Goal: Communication & Community: Share content

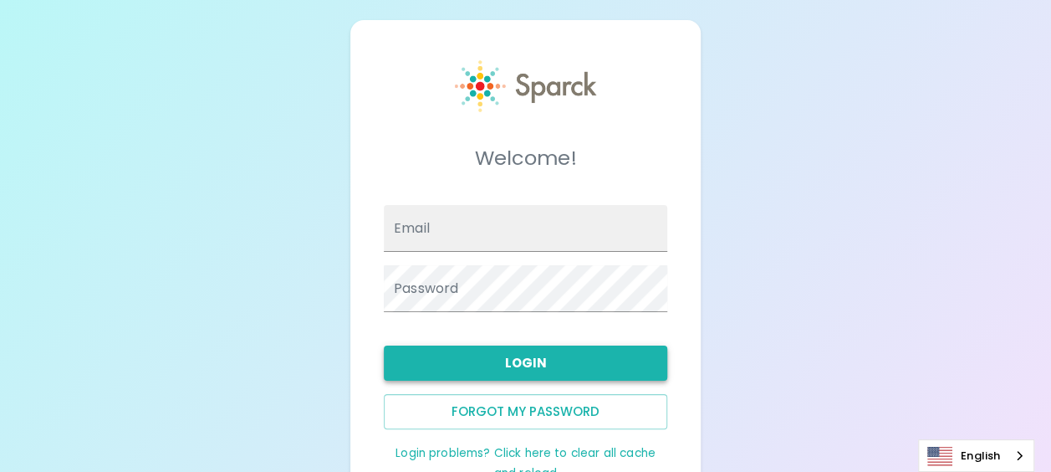
type input "[EMAIL_ADDRESS][DOMAIN_NAME]"
click at [519, 361] on button "Login" at bounding box center [525, 362] width 283 height 35
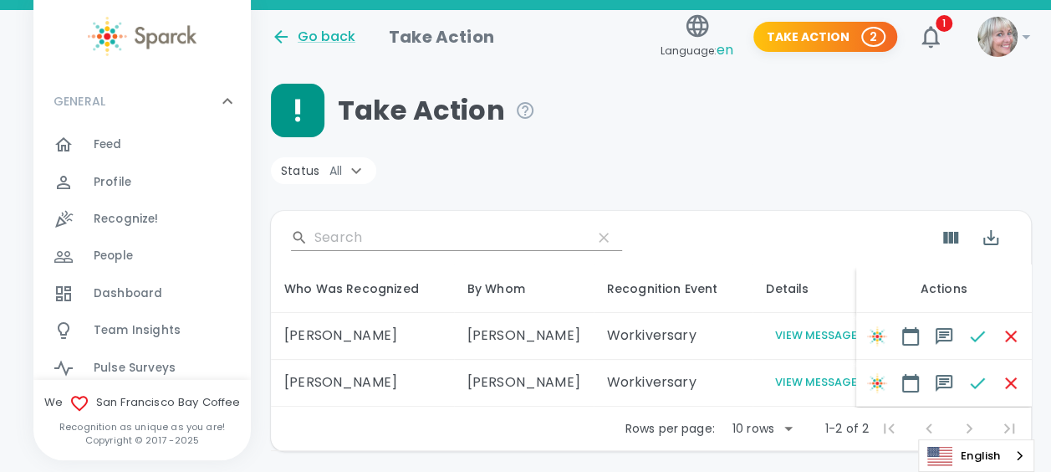
click at [519, 361] on td "[PERSON_NAME]" at bounding box center [524, 382] width 140 height 47
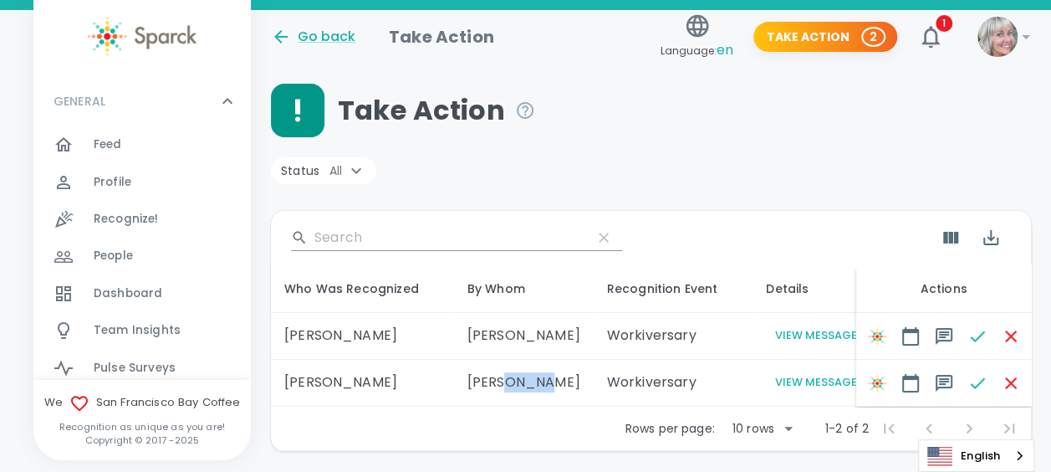
click at [519, 361] on td "[PERSON_NAME]" at bounding box center [524, 382] width 140 height 47
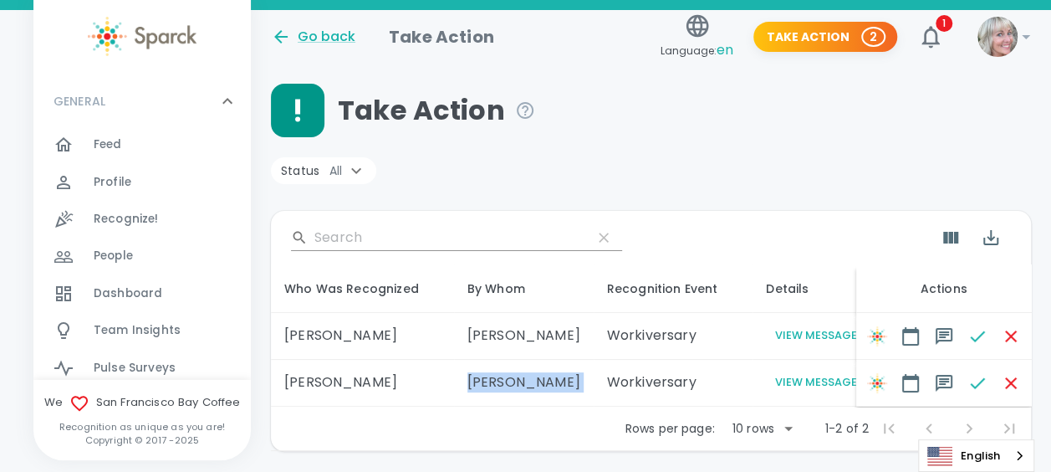
click at [519, 361] on td "[PERSON_NAME]" at bounding box center [524, 382] width 140 height 47
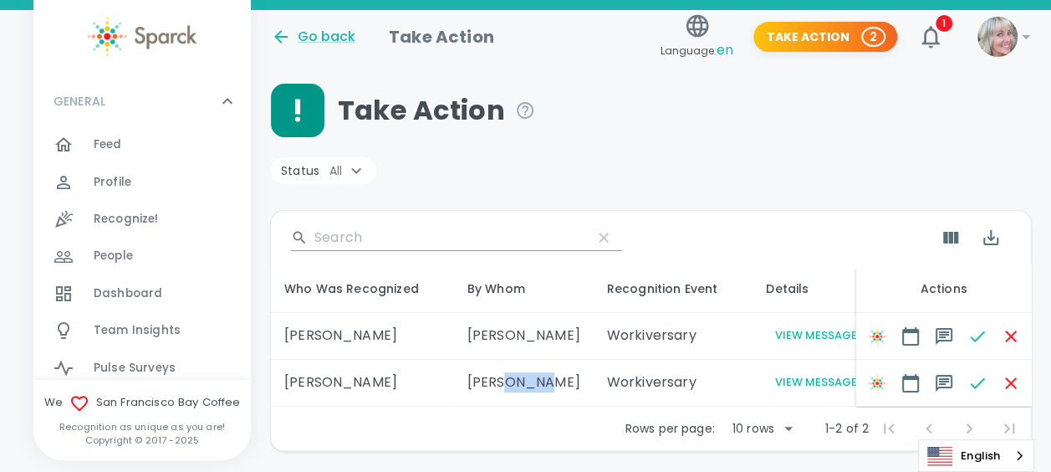
click at [519, 361] on td "[PERSON_NAME]" at bounding box center [524, 382] width 140 height 47
click at [133, 220] on span "Recognize!" at bounding box center [126, 219] width 65 height 17
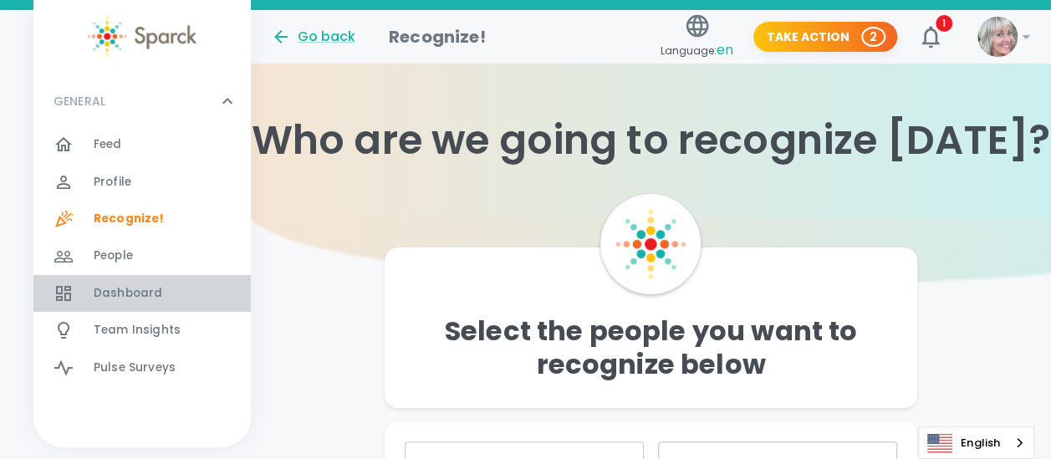
click at [130, 294] on span "Dashboard" at bounding box center [128, 293] width 69 height 17
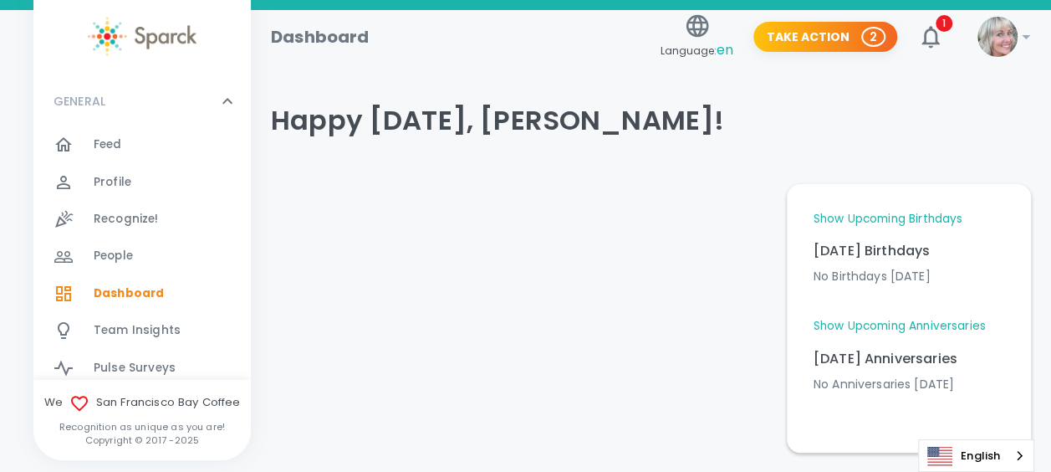
click at [124, 140] on div "Feed 0" at bounding box center [172, 144] width 157 height 23
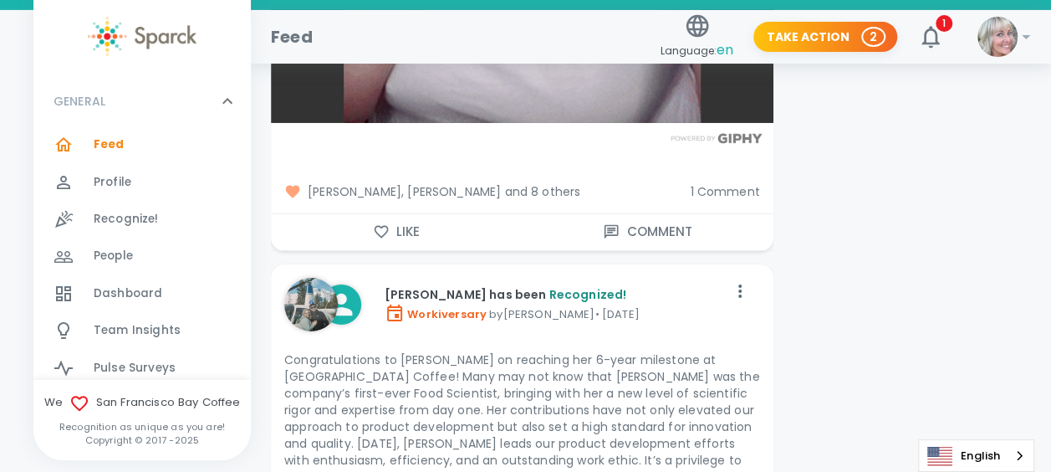
scroll to position [15256, 0]
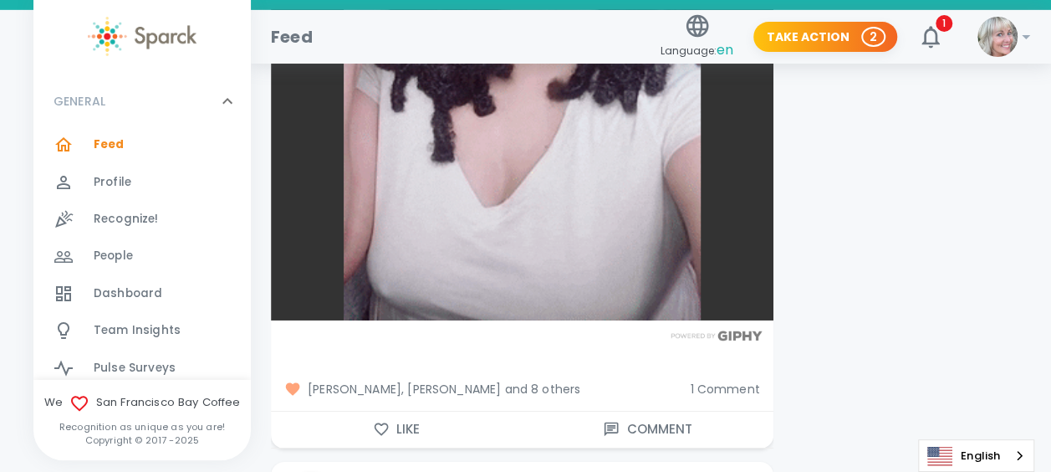
click at [381, 421] on icon "button" at bounding box center [381, 429] width 17 height 17
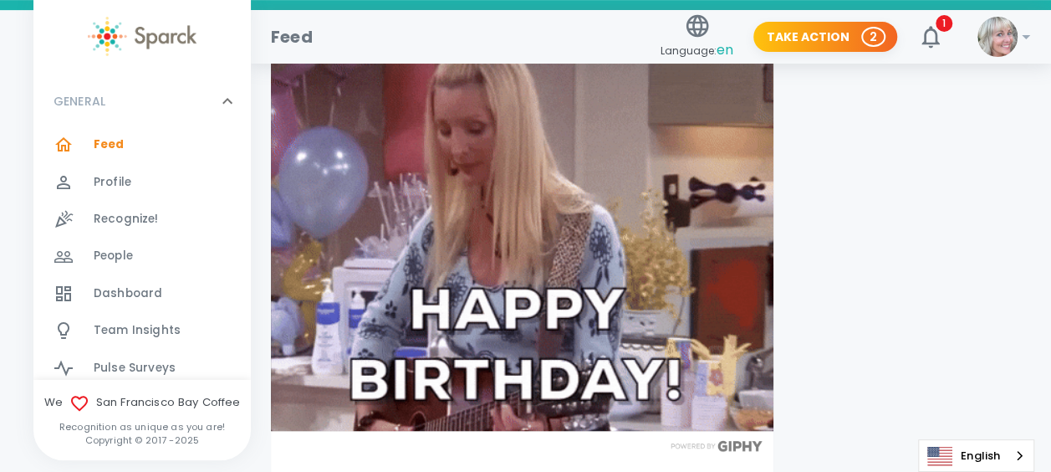
scroll to position [12918, 0]
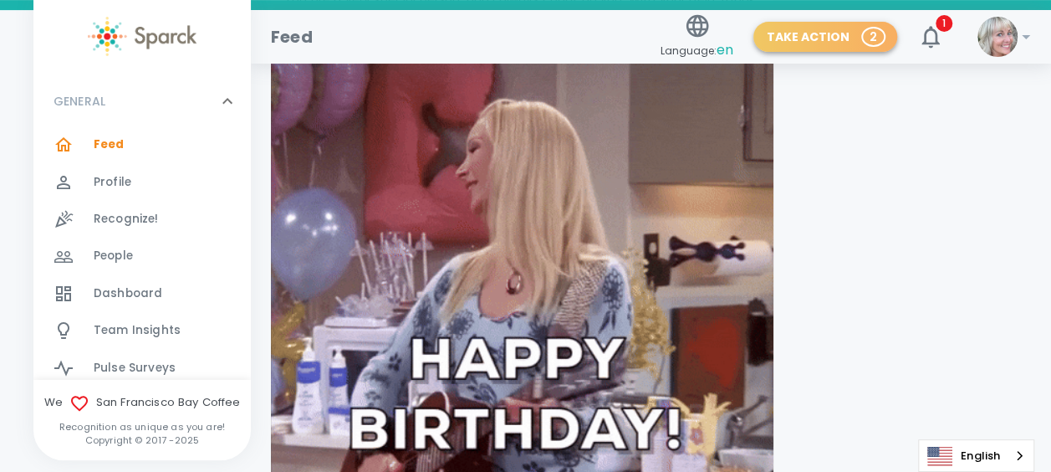
click at [834, 40] on button "Take Action 2" at bounding box center [825, 37] width 144 height 31
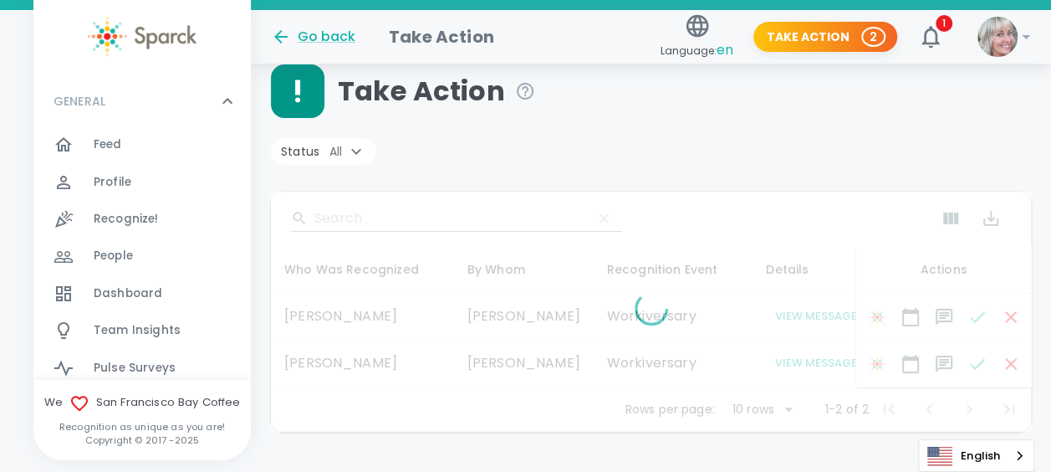
scroll to position [72, 0]
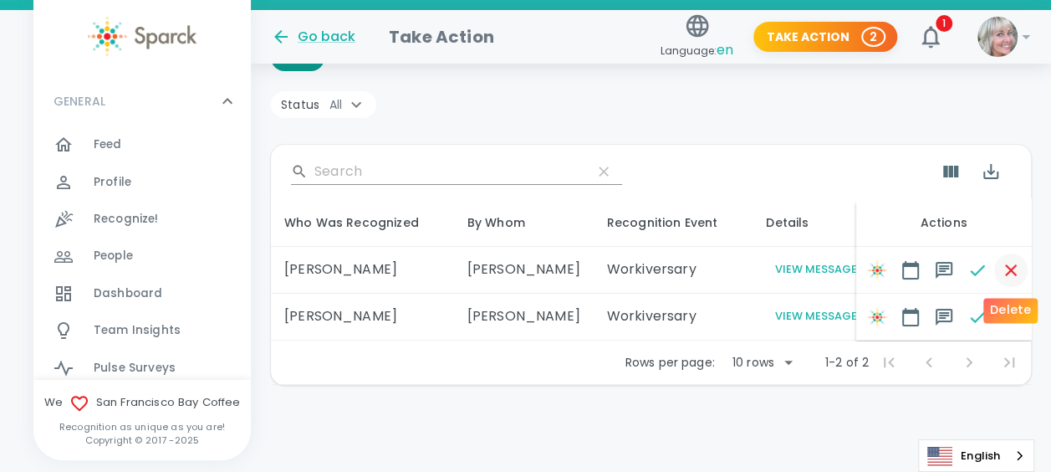
click at [1009, 266] on icon "button" at bounding box center [1010, 270] width 20 height 20
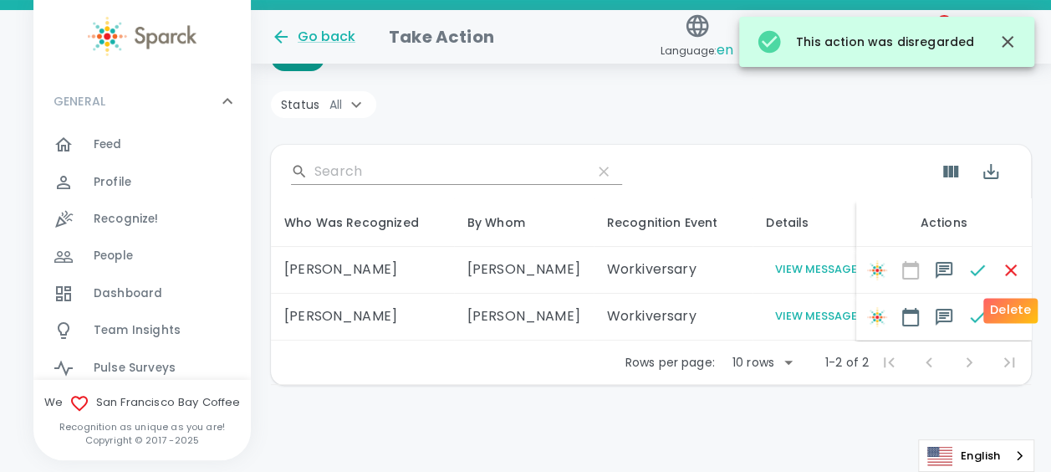
click at [1008, 257] on span at bounding box center [1009, 269] width 33 height 33
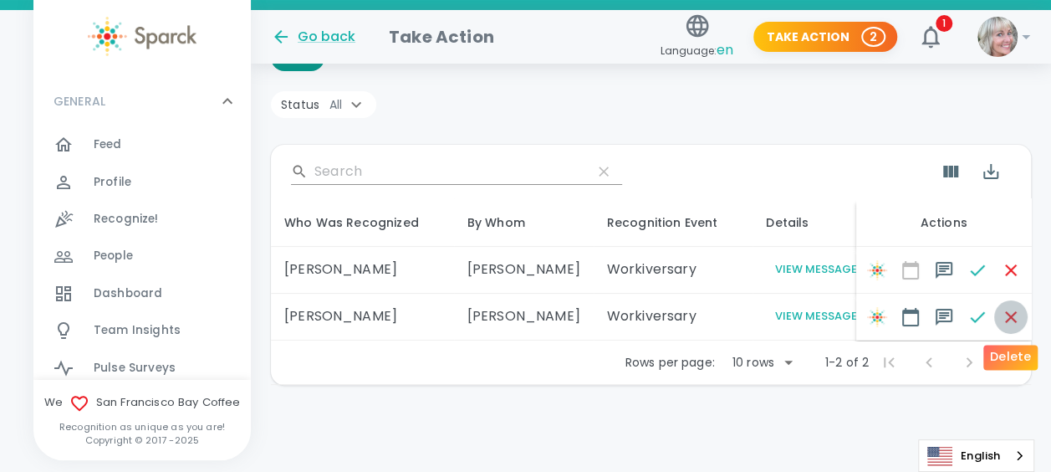
click at [1007, 312] on icon "button" at bounding box center [1010, 317] width 12 height 12
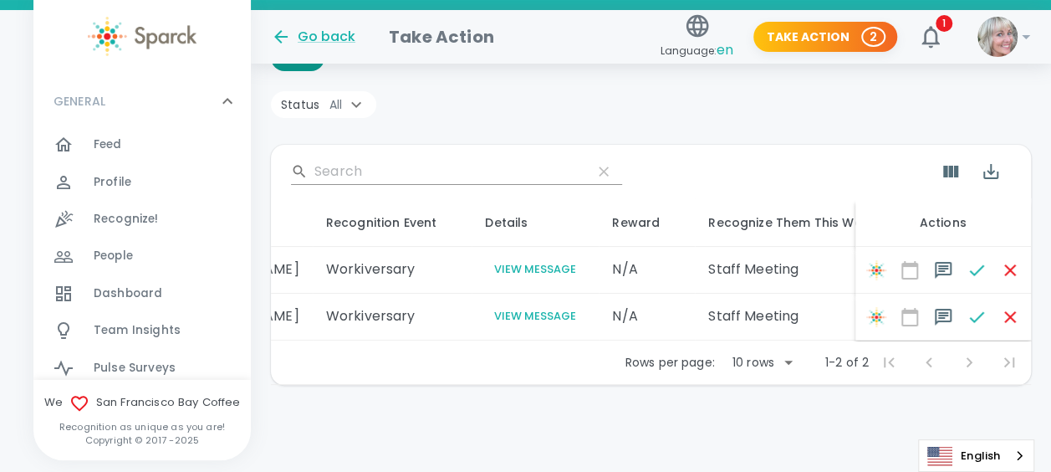
scroll to position [0, 0]
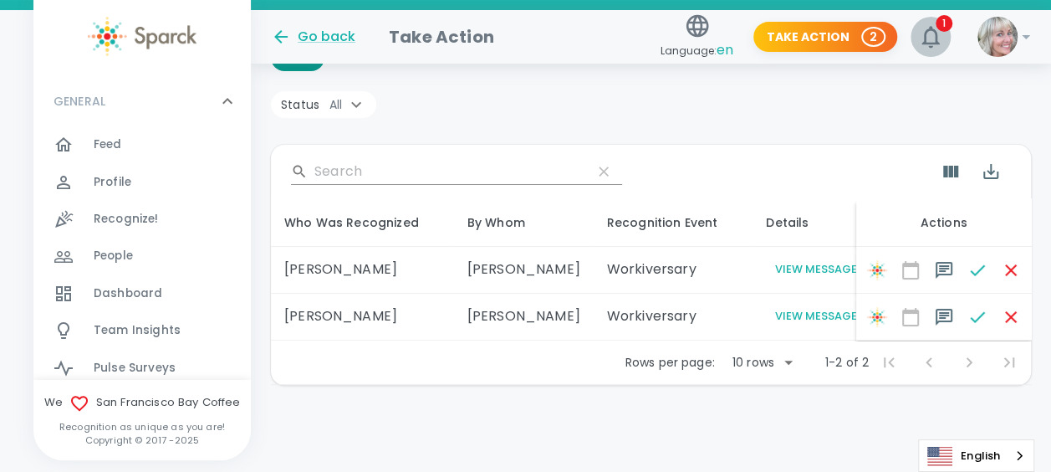
click at [943, 26] on span "1" at bounding box center [943, 23] width 17 height 17
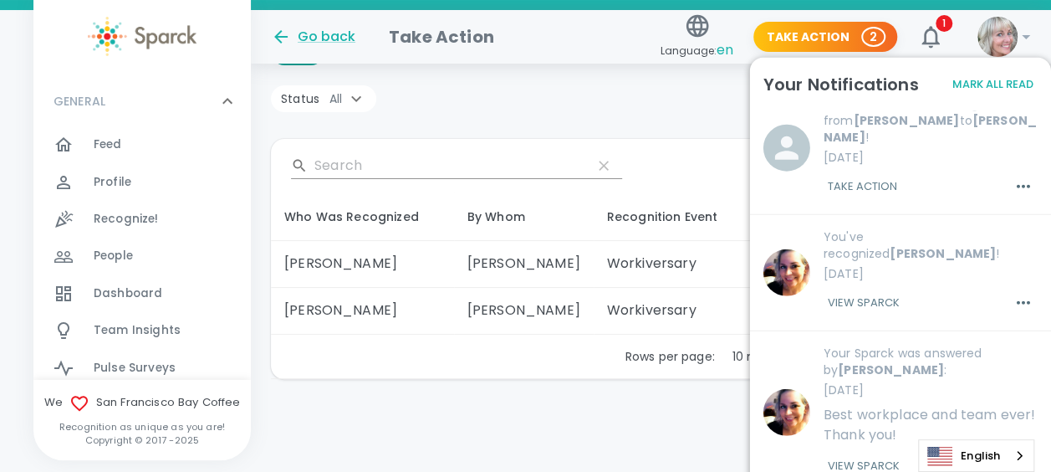
scroll to position [276, 0]
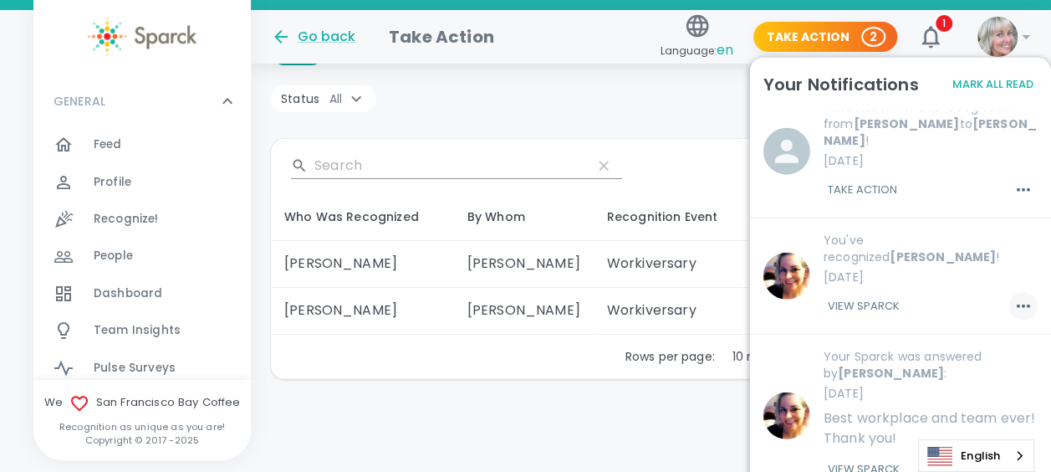
click at [1013, 296] on icon "button" at bounding box center [1023, 306] width 20 height 20
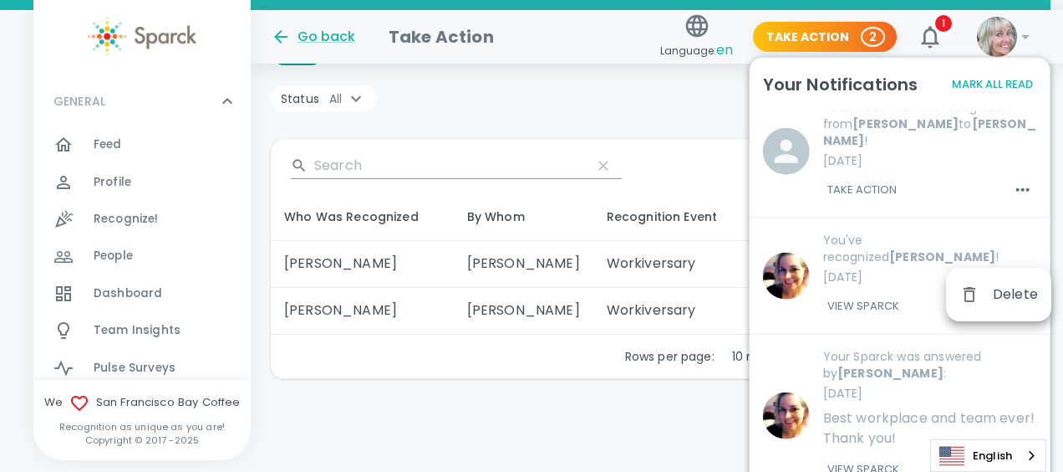
click at [867, 249] on div at bounding box center [531, 236] width 1063 height 472
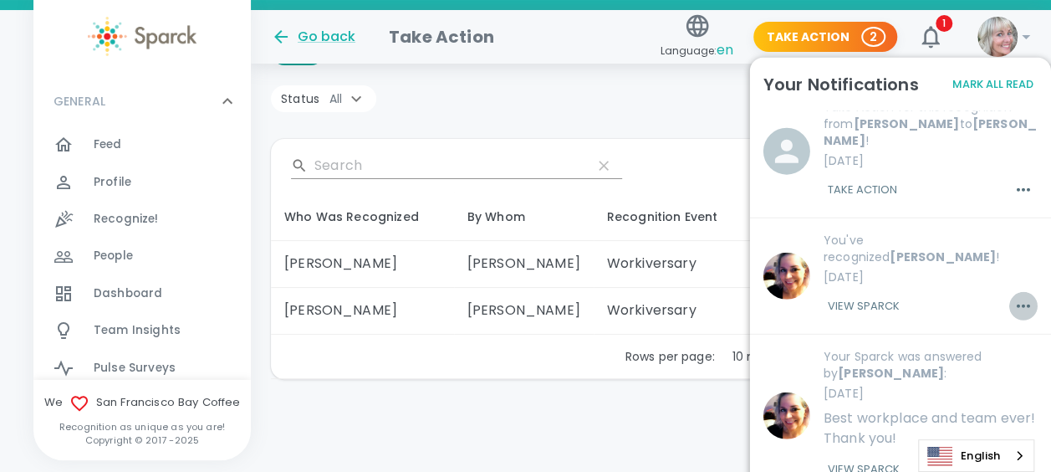
click at [1013, 296] on icon "button" at bounding box center [1023, 306] width 20 height 20
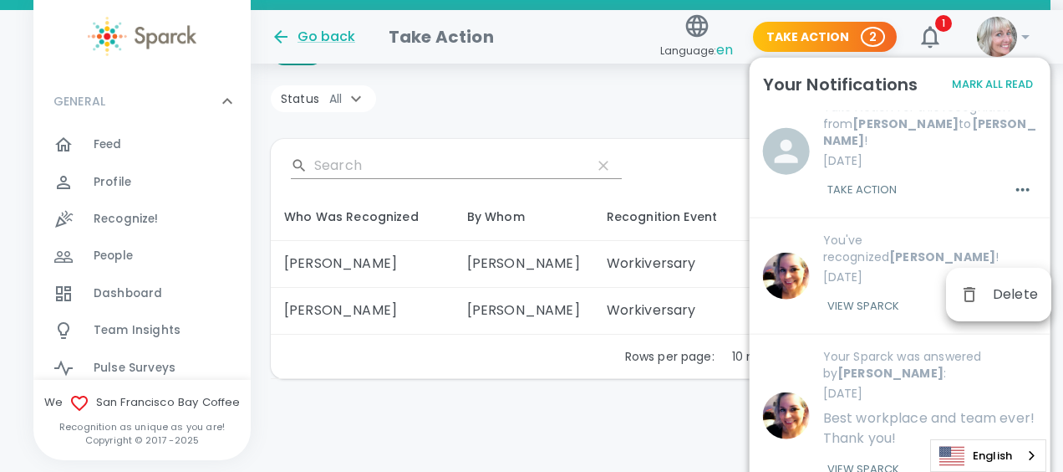
click at [849, 252] on div at bounding box center [531, 236] width 1063 height 472
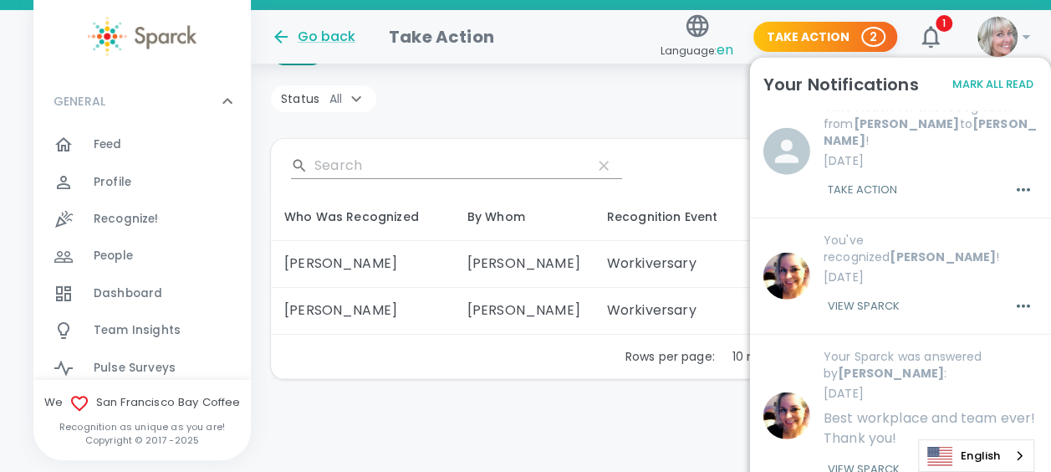
click at [849, 292] on button "View Sparck" at bounding box center [863, 306] width 80 height 28
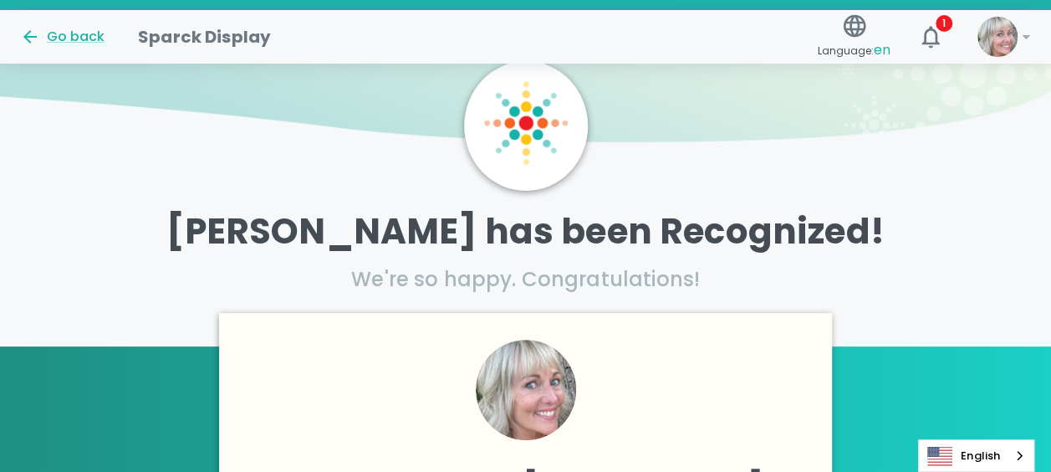
scroll to position [64, 0]
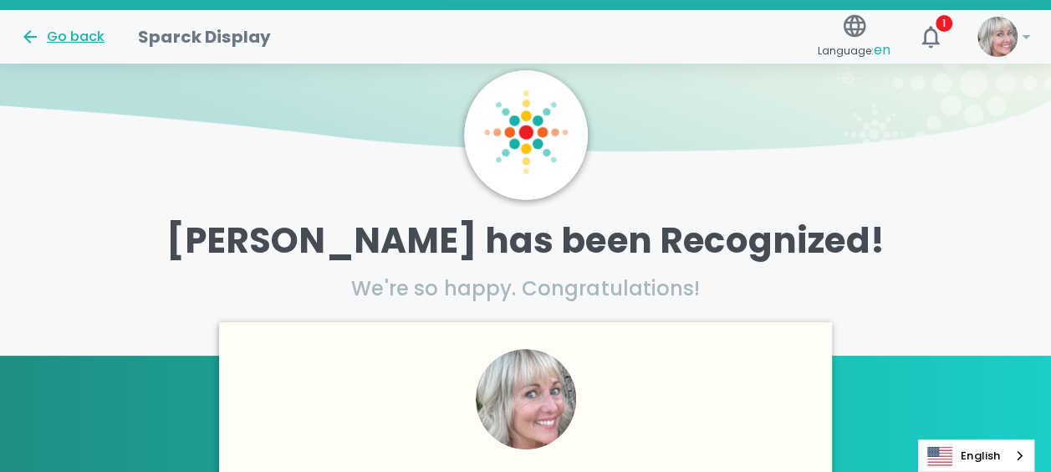
click at [60, 36] on div "Go back" at bounding box center [62, 37] width 84 height 20
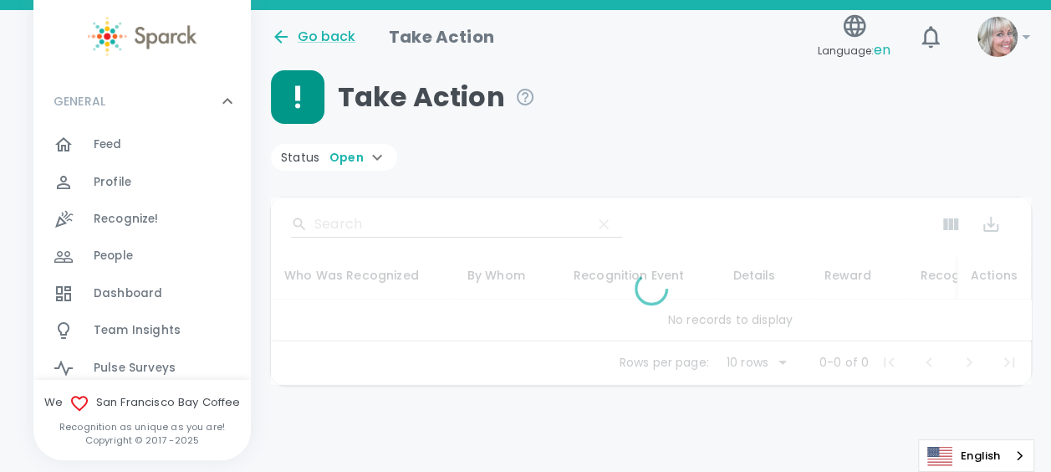
scroll to position [19, 0]
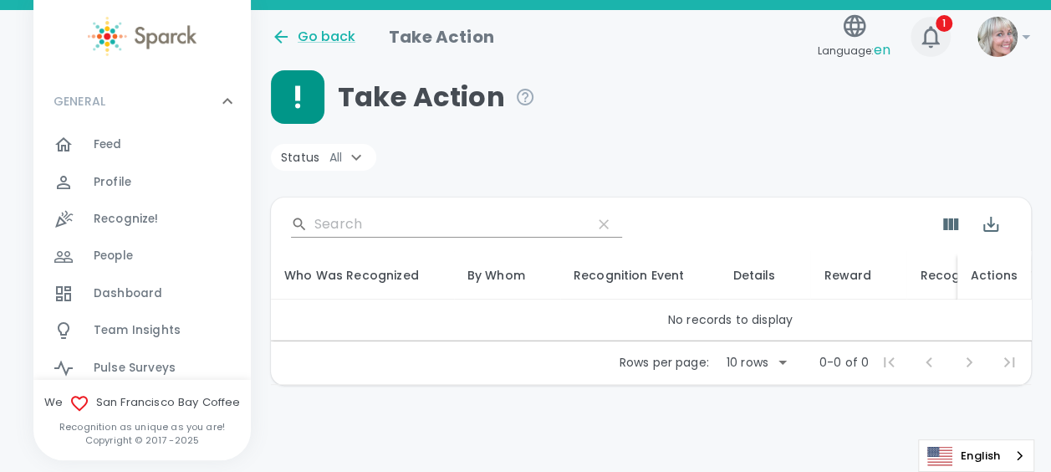
click at [944, 33] on button "1" at bounding box center [930, 37] width 40 height 40
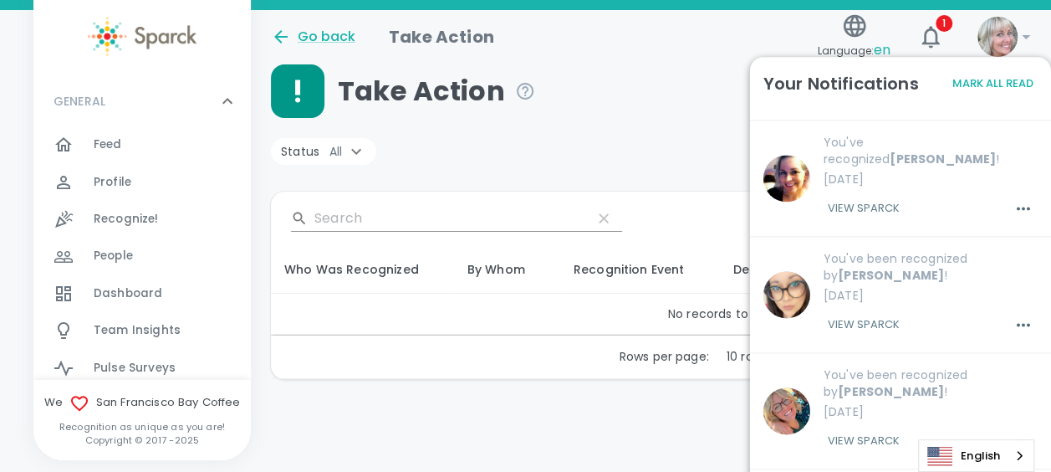
scroll to position [658, 0]
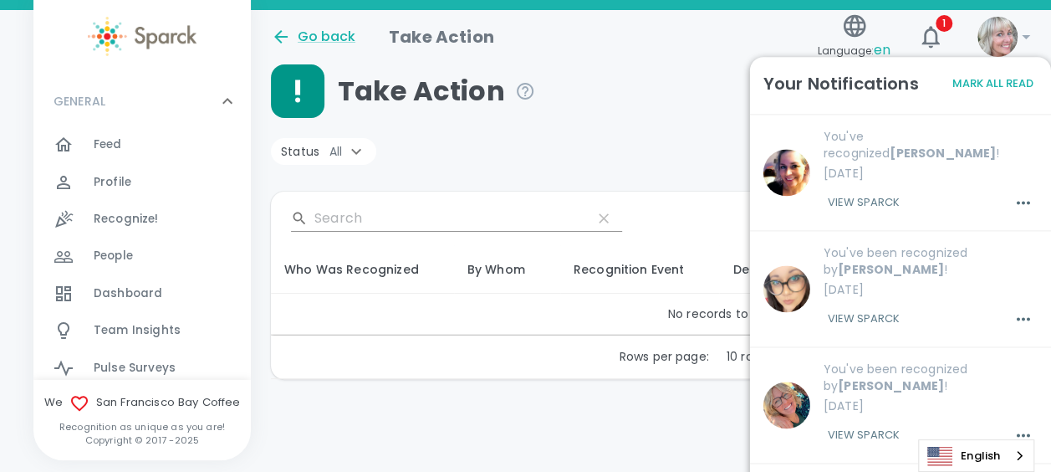
click at [879, 421] on button "View Sparck" at bounding box center [863, 435] width 80 height 28
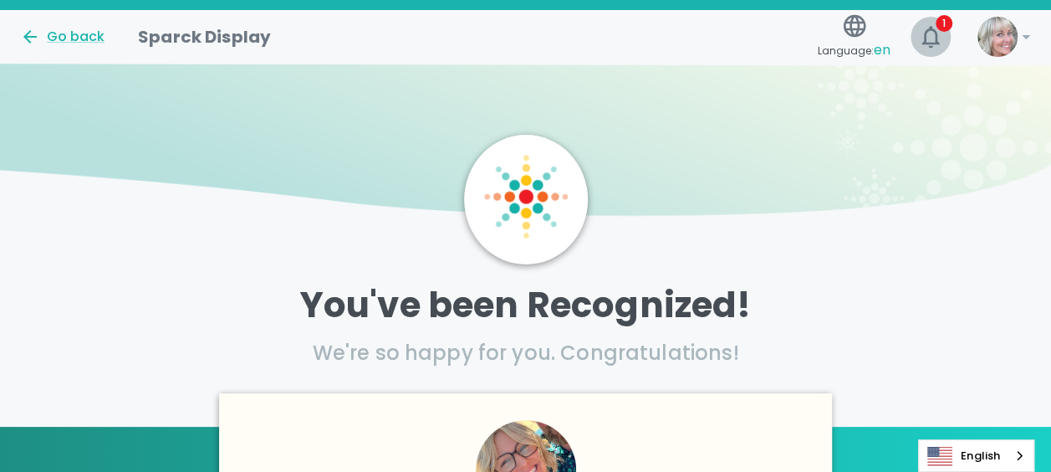
click at [931, 37] on icon "button" at bounding box center [930, 36] width 27 height 27
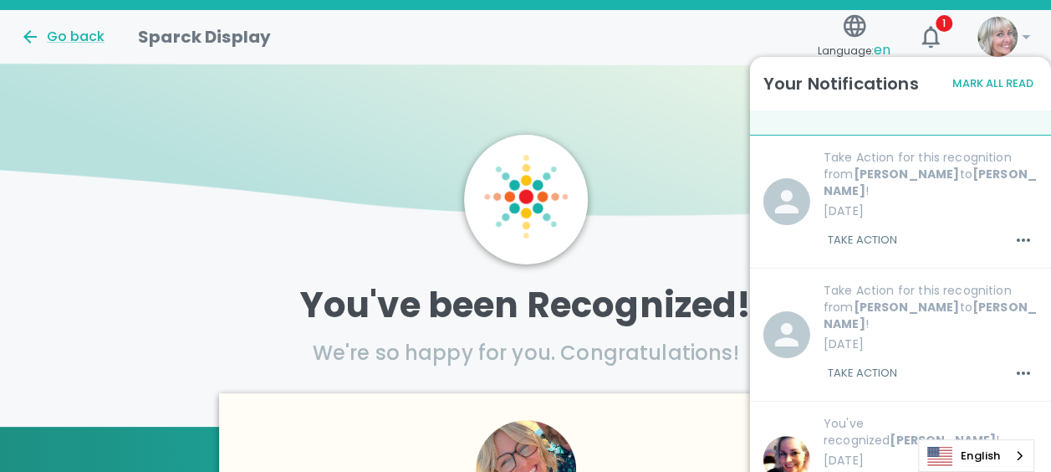
scroll to position [89, 0]
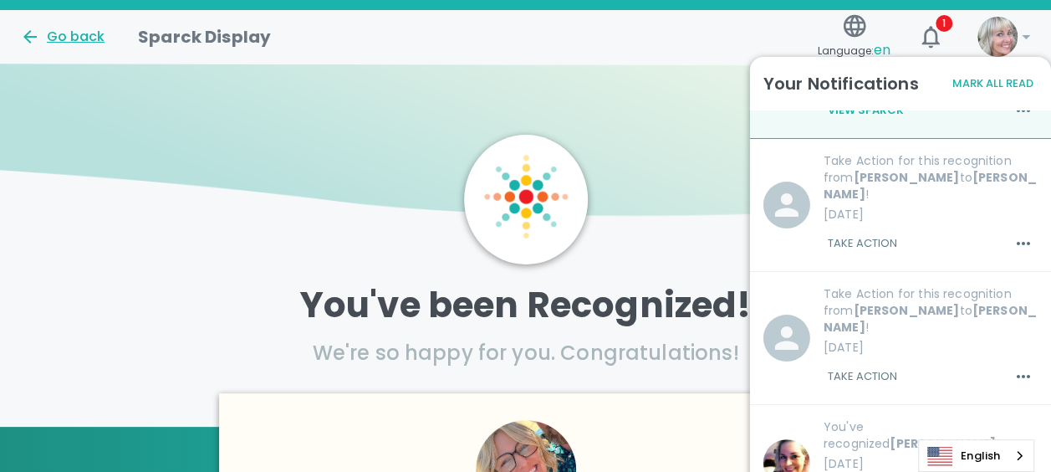
click at [72, 34] on div "Go back" at bounding box center [62, 37] width 84 height 20
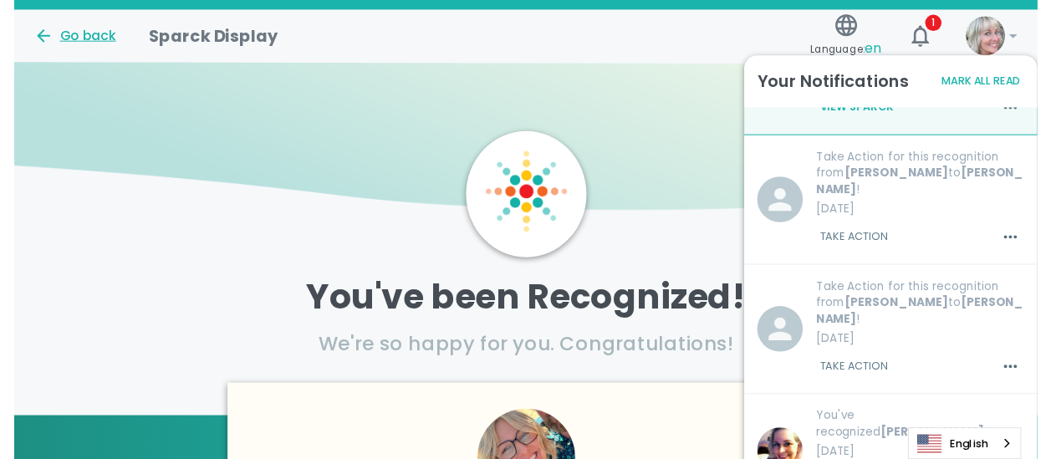
scroll to position [19, 0]
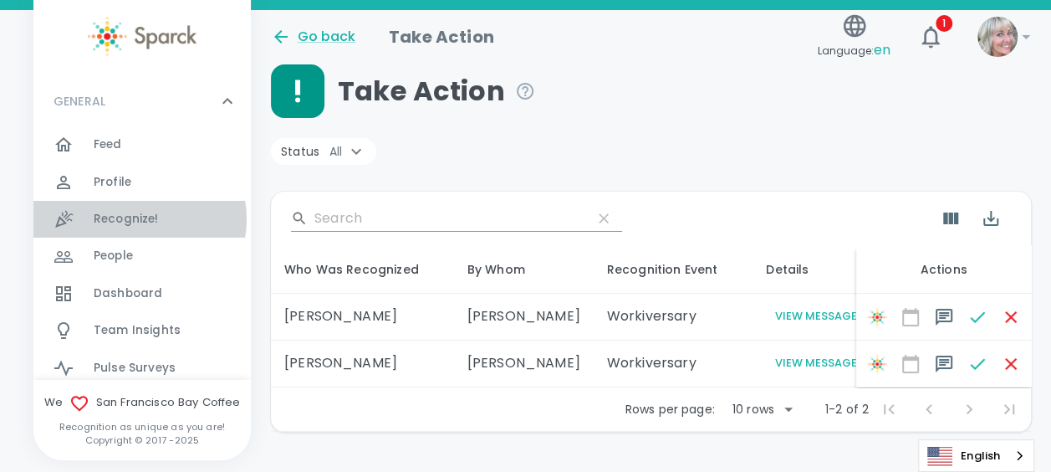
click at [139, 219] on span "Recognize!" at bounding box center [126, 219] width 65 height 17
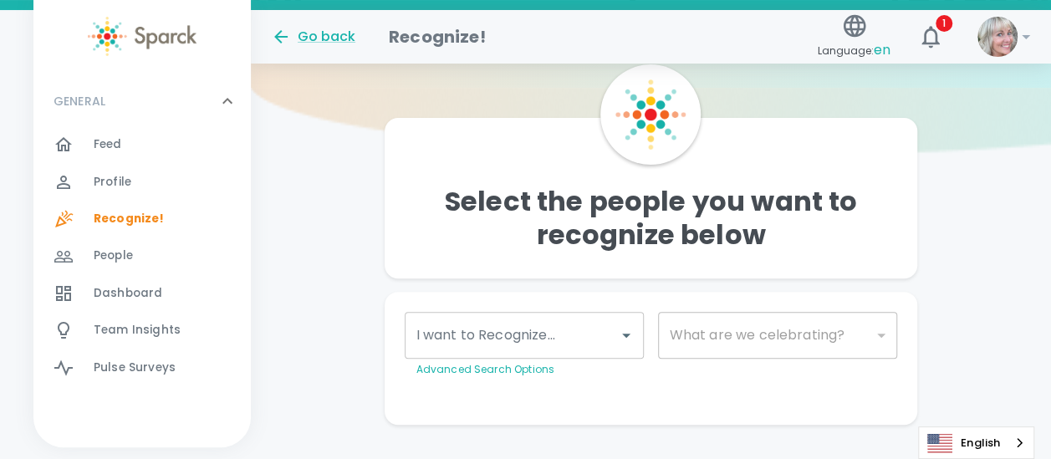
scroll to position [133, 0]
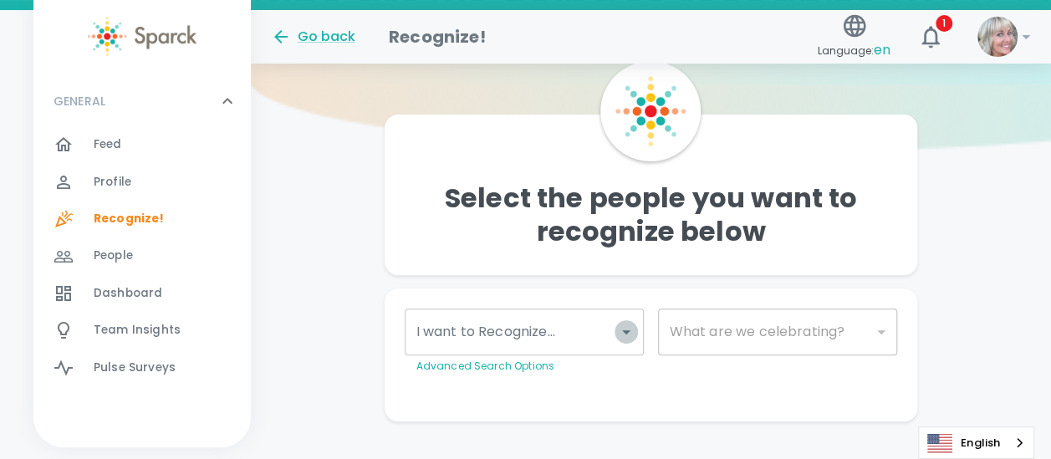
click at [624, 333] on icon "Open" at bounding box center [626, 332] width 20 height 20
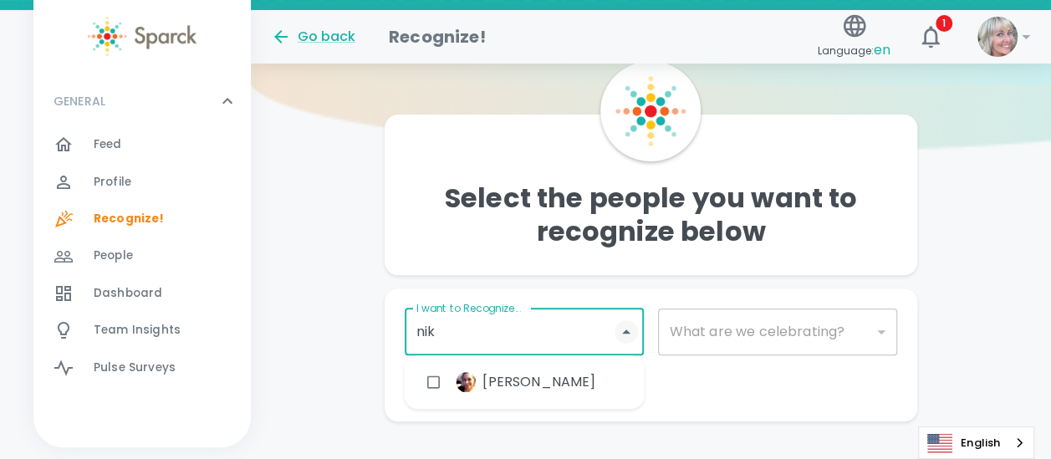
type input "nikk"
click at [503, 384] on span "[PERSON_NAME]" at bounding box center [538, 382] width 113 height 20
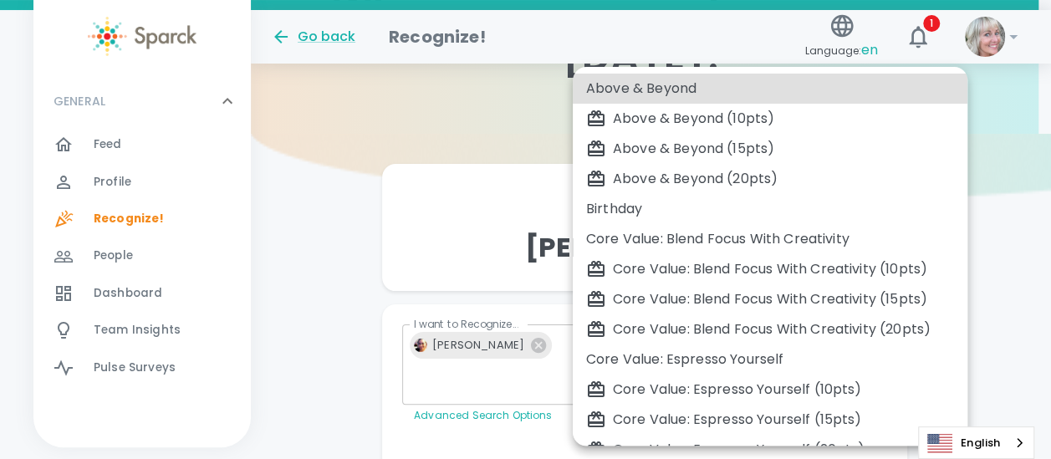
click at [772, 306] on body "Skip Navigation Go back Recognize! Language: en 1 ! GENERAL 0 Feed 0 Profile 0 …" at bounding box center [525, 204] width 1051 height 668
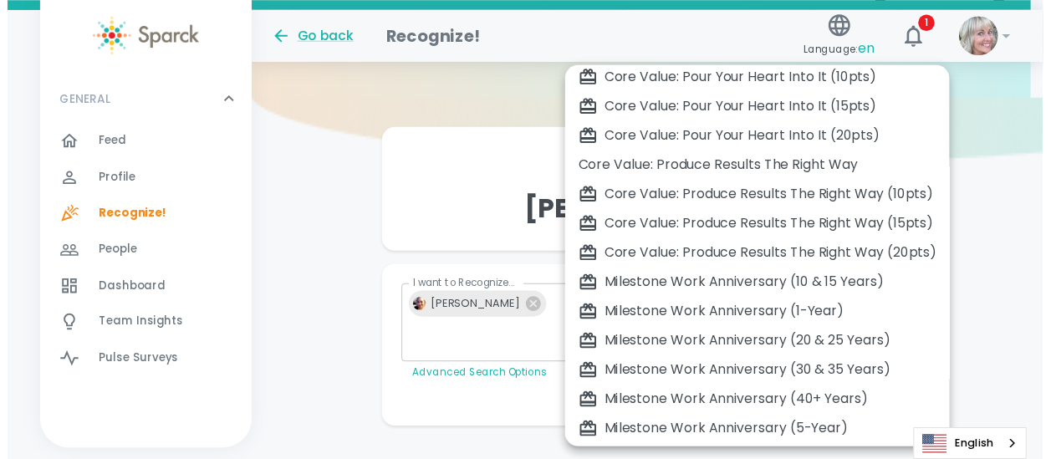
scroll to position [585, 0]
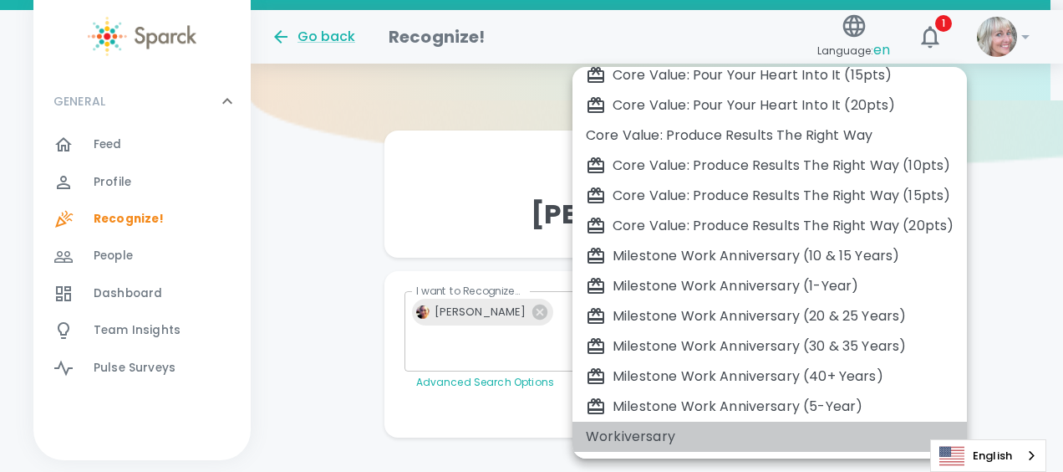
click at [620, 440] on div "Workiversary" at bounding box center [770, 436] width 368 height 20
type input "2073"
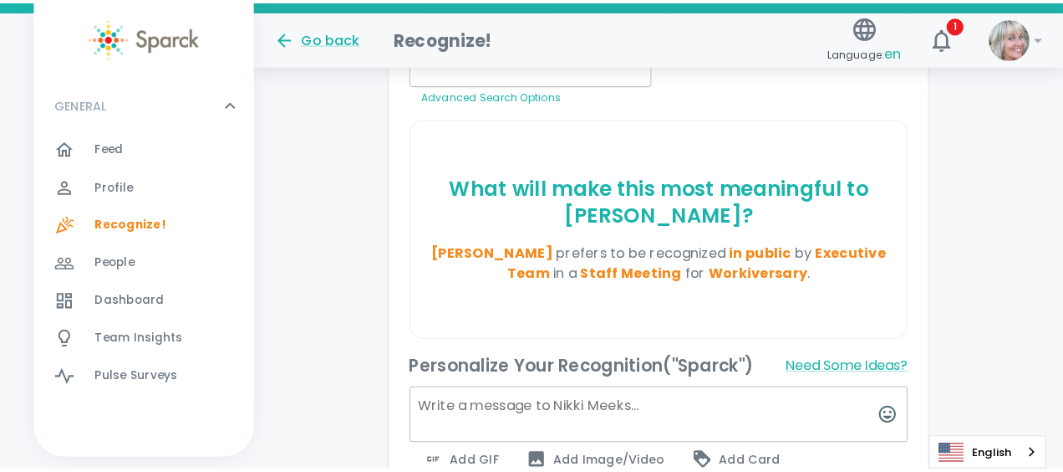
scroll to position [395, 0]
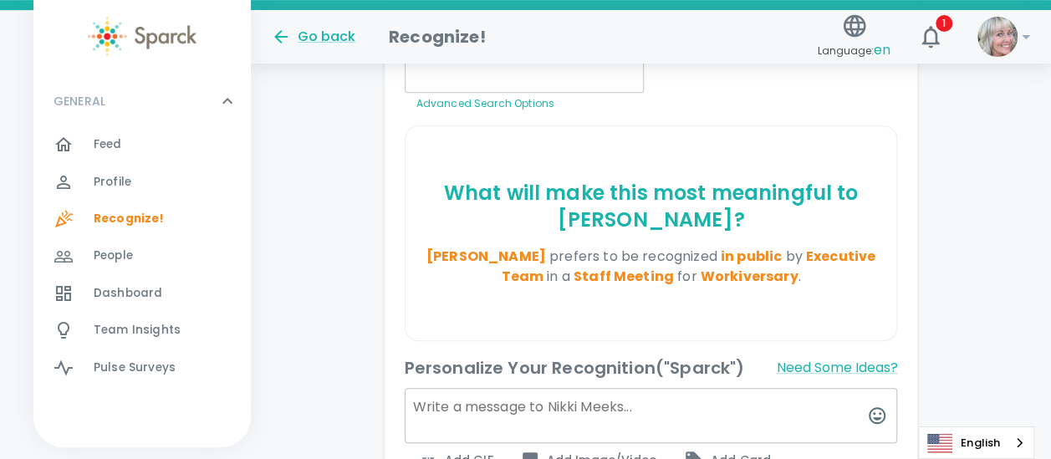
click at [749, 450] on span "Add Card" at bounding box center [727, 460] width 87 height 20
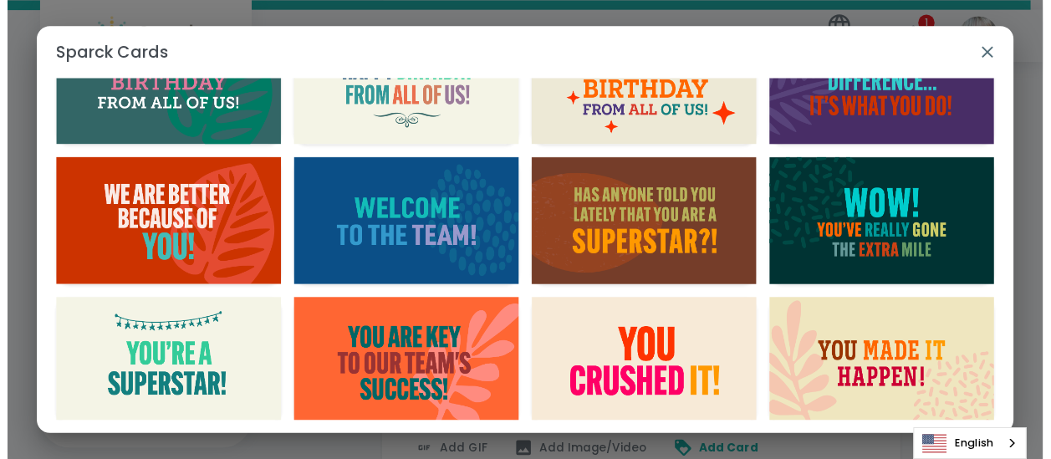
scroll to position [0, 0]
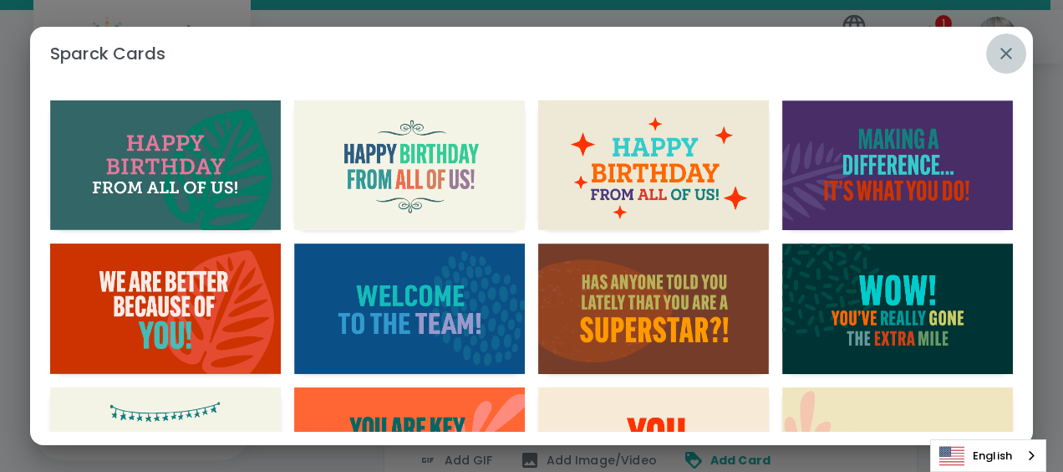
click at [1006, 47] on icon "button" at bounding box center [1007, 53] width 20 height 20
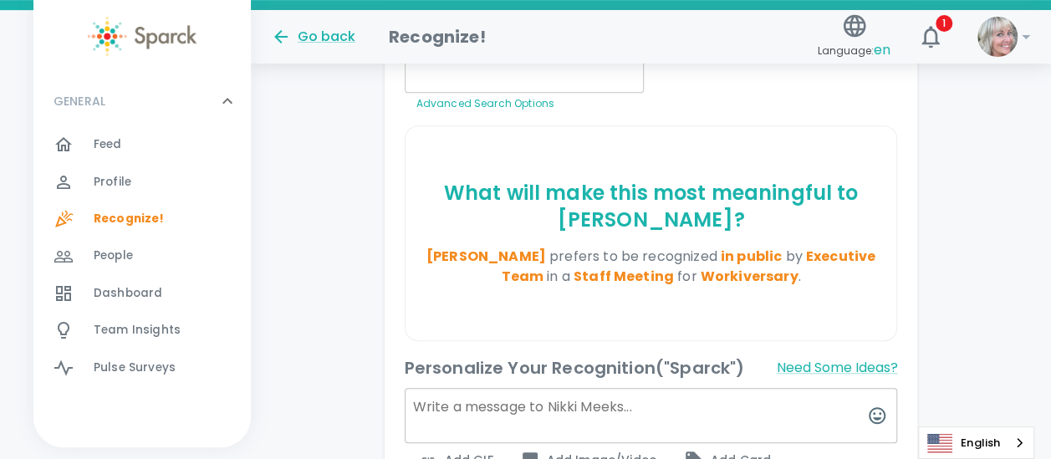
click at [147, 214] on span "Recognize!" at bounding box center [129, 219] width 71 height 17
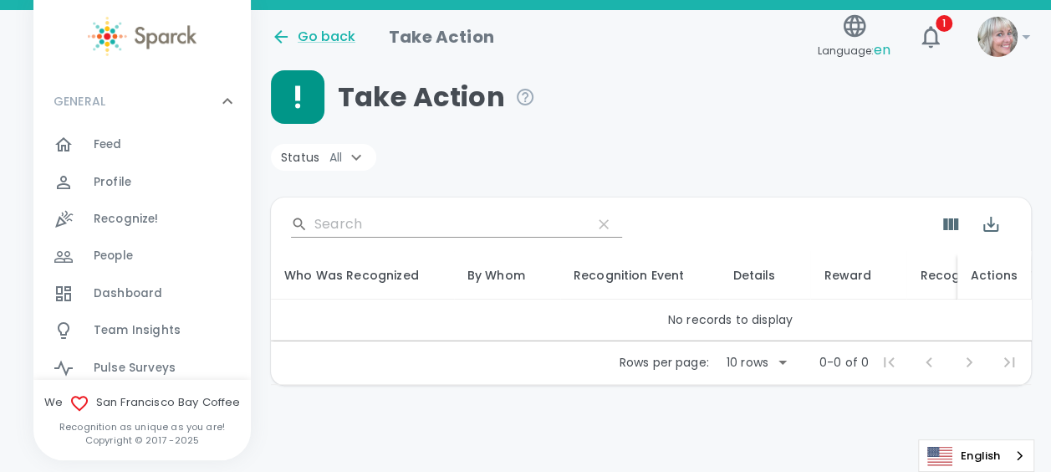
click at [926, 274] on div "Recognize Them This Way" at bounding box center [1011, 275] width 182 height 20
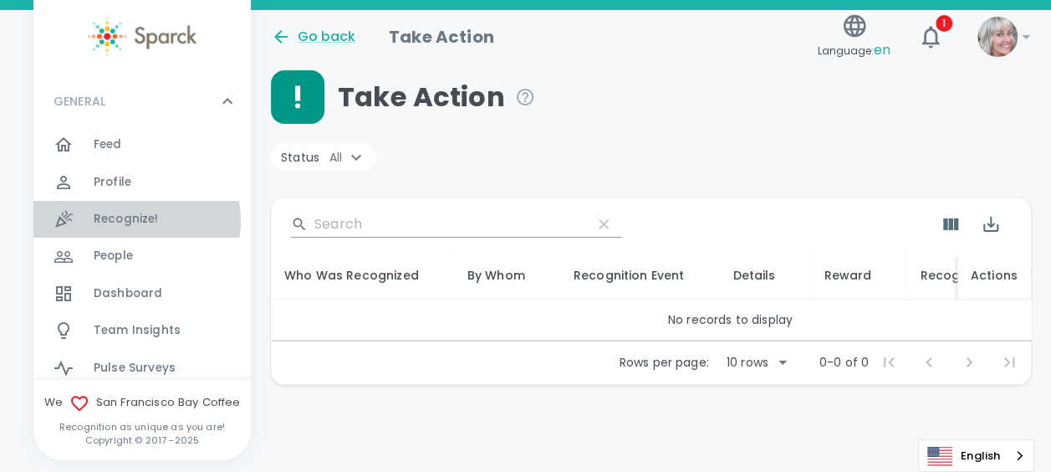
click at [132, 221] on span "Recognize!" at bounding box center [126, 219] width 65 height 17
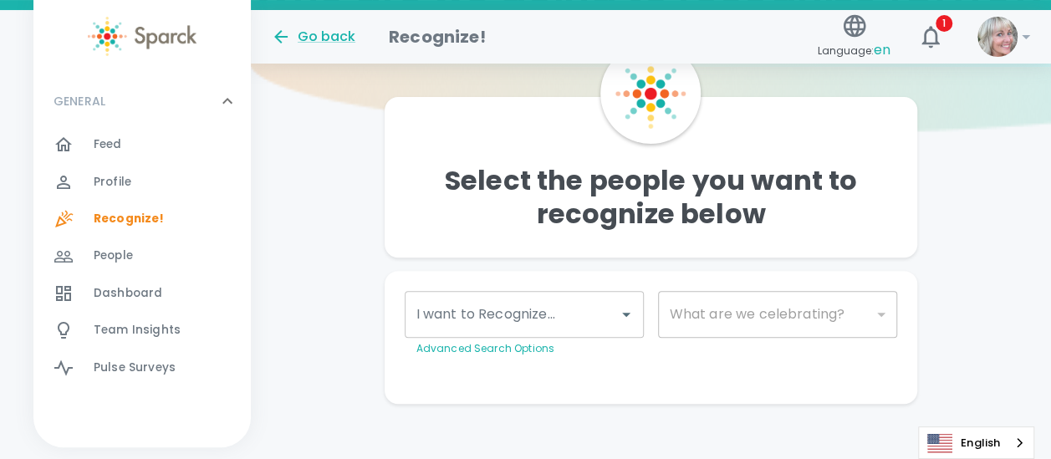
scroll to position [162, 0]
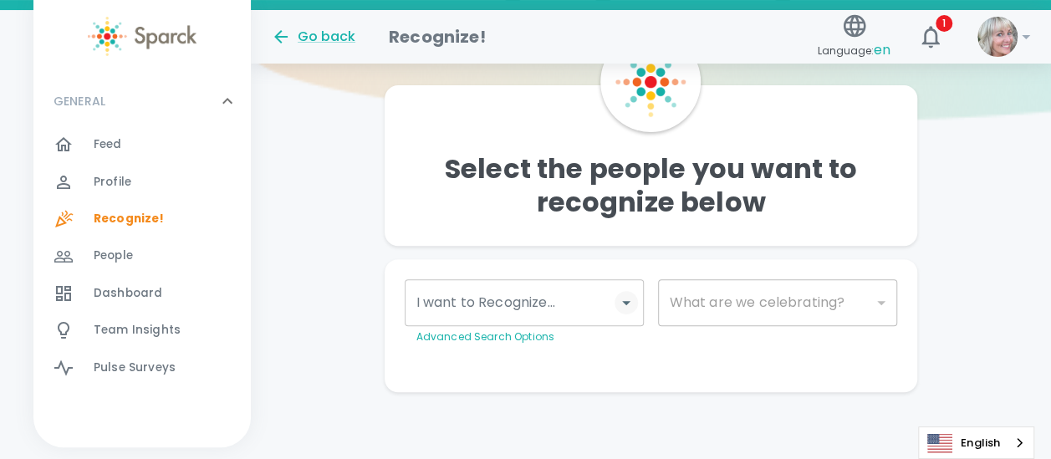
click at [627, 299] on icon "Open" at bounding box center [626, 303] width 20 height 20
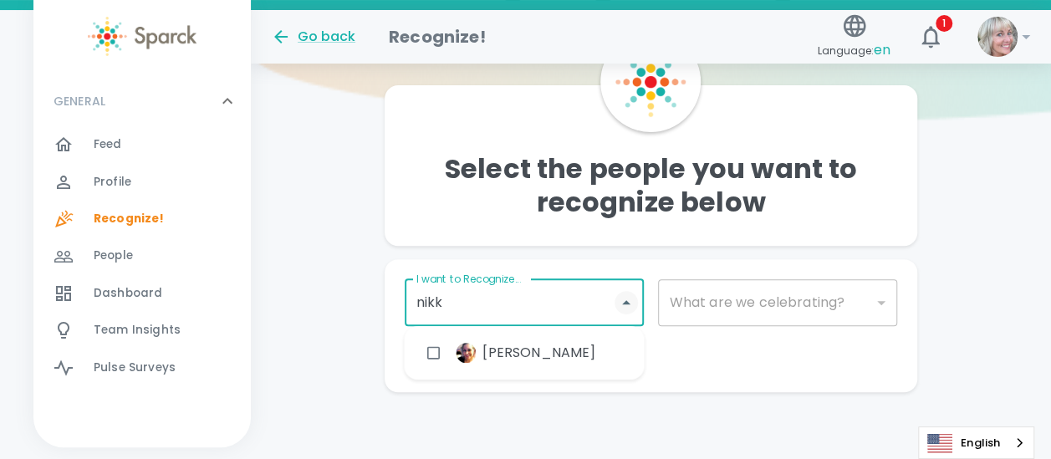
type input "nikki"
click at [537, 345] on span "[PERSON_NAME]" at bounding box center [538, 353] width 113 height 20
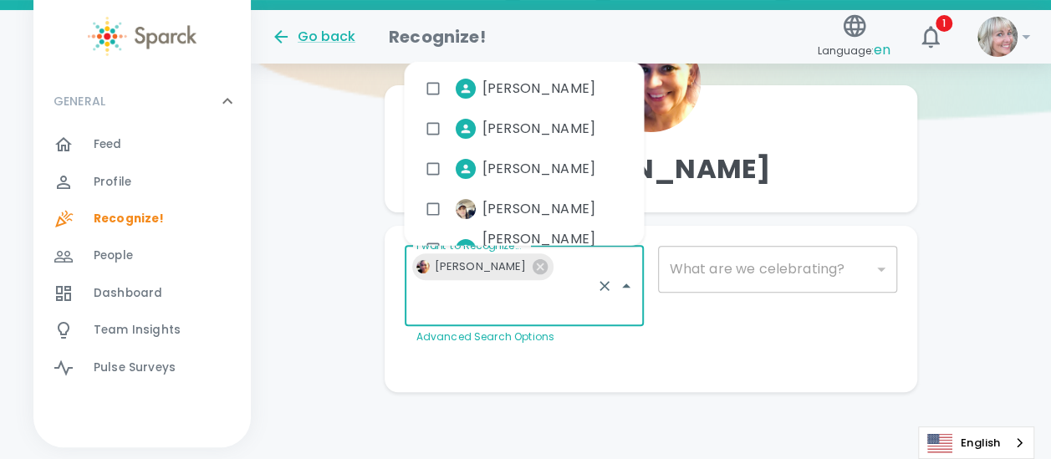
scroll to position [130, 0]
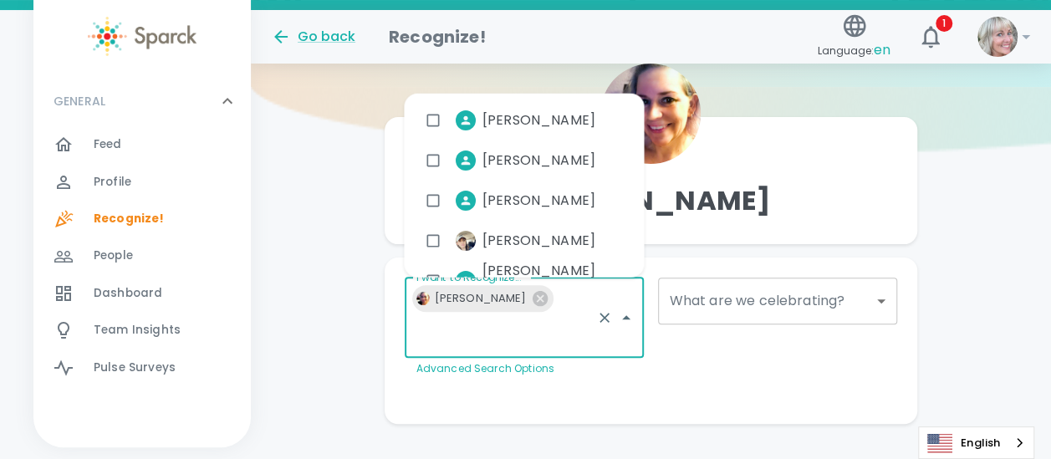
click at [871, 296] on body "Skip Navigation Go back Recognize! Language: en 1 ! GENERAL 0 Feed 0 Profile 0 …" at bounding box center [525, 180] width 1051 height 621
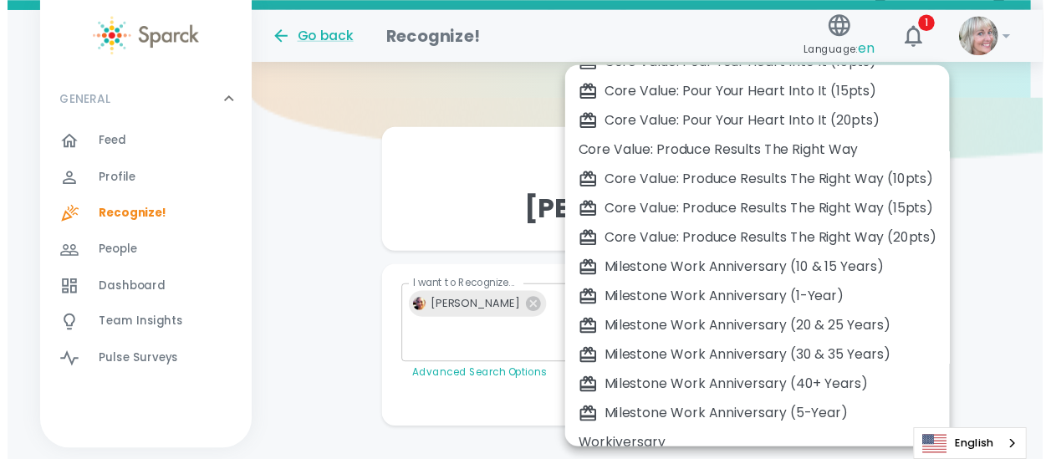
scroll to position [569, 0]
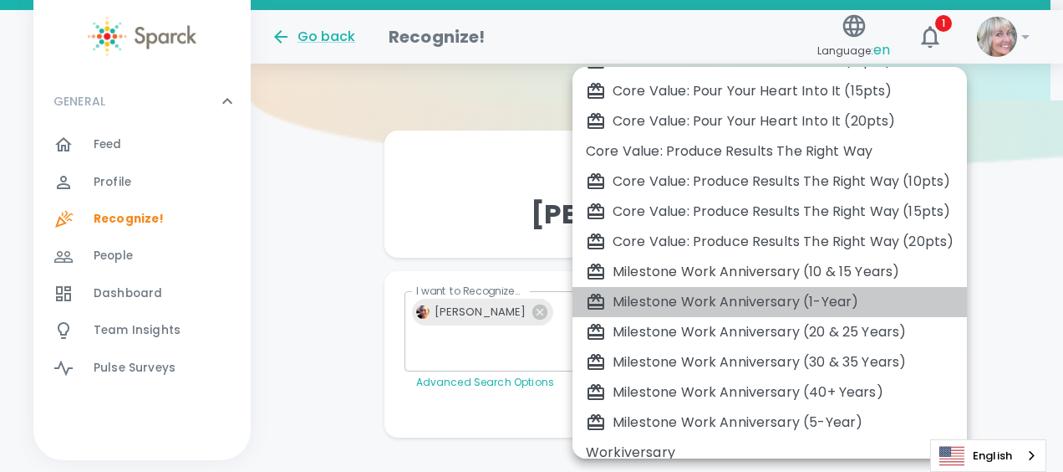
click at [671, 299] on div "Milestone Work Anniversary (1-Year)" at bounding box center [770, 302] width 368 height 20
type input "2104"
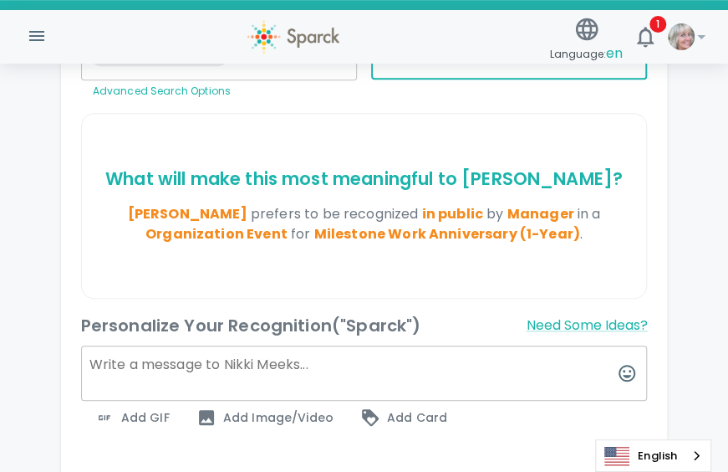
scroll to position [369, 0]
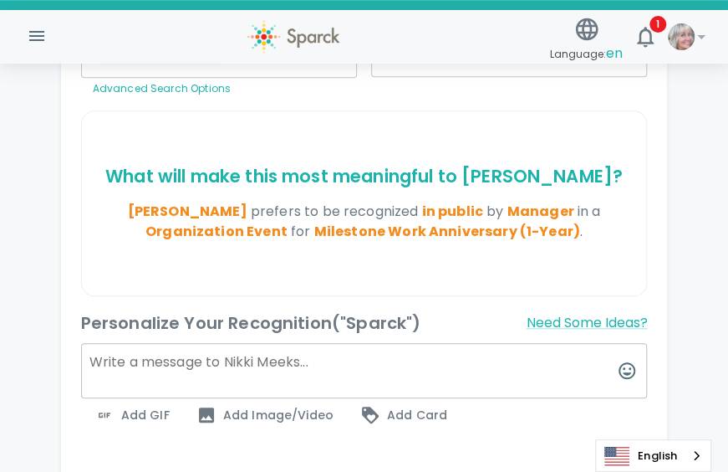
click at [95, 358] on textarea at bounding box center [364, 370] width 567 height 55
paste textarea "🎉 Happy One-Year Work Anniversary! 🎉 A huge shoutout to our incredible front de…"
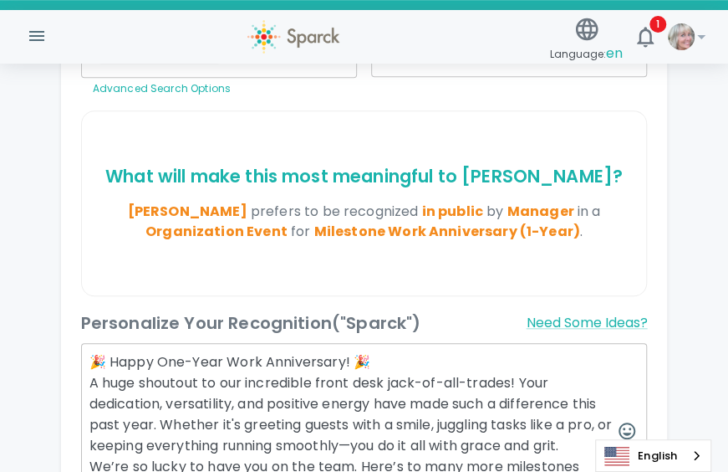
click at [87, 362] on textarea "🎉 Happy One-Year Work Anniversary! 🎉 A huge shoutout to our incredible front de…" at bounding box center [364, 431] width 567 height 176
click at [306, 360] on textarea "[PERSON_NAME] - 🎉 Happy One-Year Work Anniversary! 🎉 A huge shoutout to our inc…" at bounding box center [364, 431] width 567 height 176
click at [413, 356] on textarea "[PERSON_NAME] - 🎉 Happy One-Year Workaversary! 🎉 A huge shoutout to our incredi…" at bounding box center [364, 431] width 567 height 176
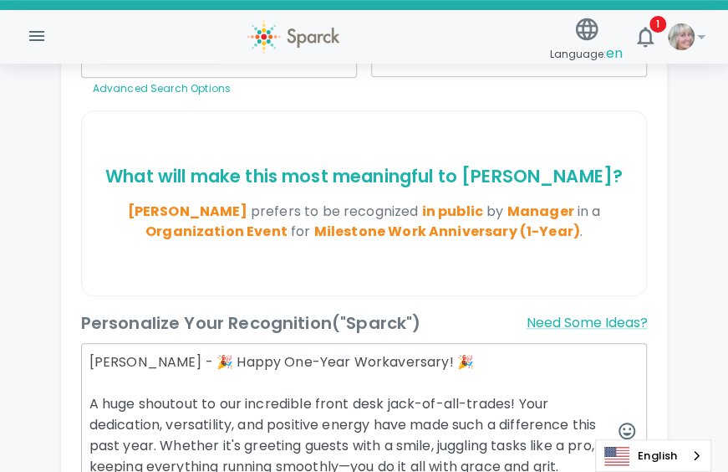
click at [411, 359] on textarea "[PERSON_NAME] - 🎉 Happy One-Year Workaversary! 🎉 A huge shoutout to our incredi…" at bounding box center [364, 431] width 567 height 176
click at [524, 396] on textarea "[PERSON_NAME] - 🎉 Happy One-Year Workaversary! 🎉 A huge shoutout to our incredi…" at bounding box center [364, 441] width 567 height 196
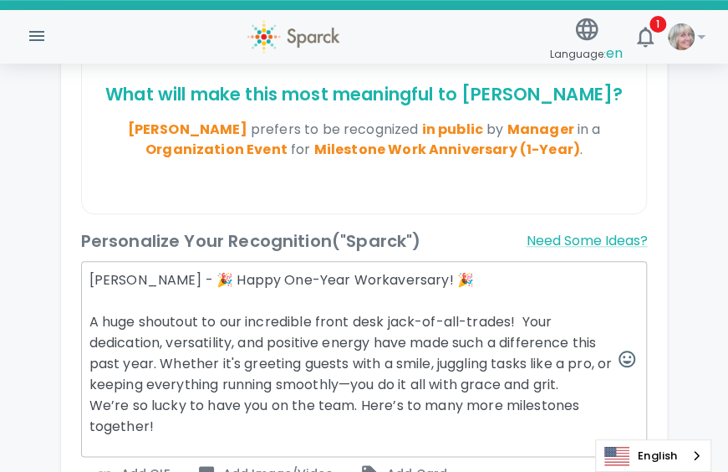
scroll to position [448, 0]
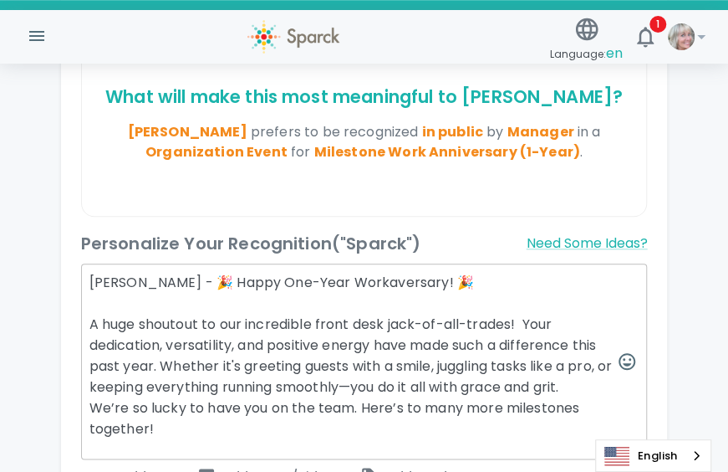
click at [161, 356] on textarea "[PERSON_NAME] - 🎉 Happy One-Year Workaversary! 🎉 A huge shoutout to our incredi…" at bounding box center [364, 361] width 567 height 196
click at [361, 378] on textarea "[PERSON_NAME] - 🎉 Happy One-Year Workaversary! 🎉 A huge shoutout to our incredi…" at bounding box center [364, 361] width 567 height 196
click at [584, 378] on textarea "[PERSON_NAME] - 🎉 Happy One-Year Workaversary! 🎉 A huge shoutout to our incredi…" at bounding box center [364, 361] width 567 height 196
click at [503, 375] on textarea "[PERSON_NAME] - 🎉 Happy One-Year Workaversary! 🎉 A huge shoutout to our incredi…" at bounding box center [364, 361] width 567 height 196
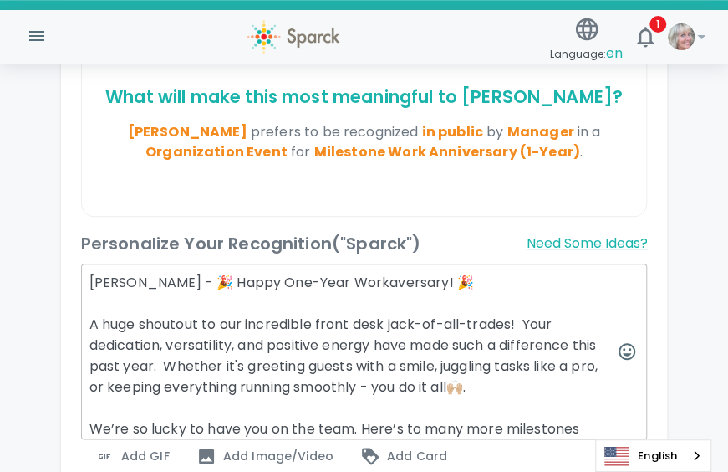
click at [363, 418] on textarea "[PERSON_NAME] - 🎉 Happy One-Year Workaversary! 🎉 A huge shoutout to our incredi…" at bounding box center [364, 351] width 567 height 176
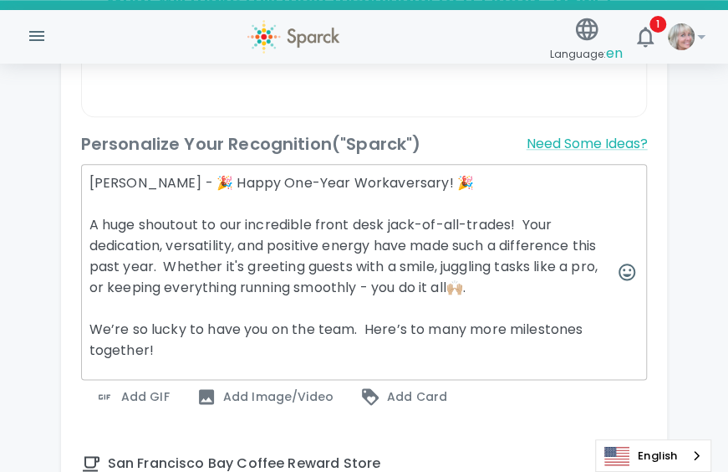
scroll to position [568, 0]
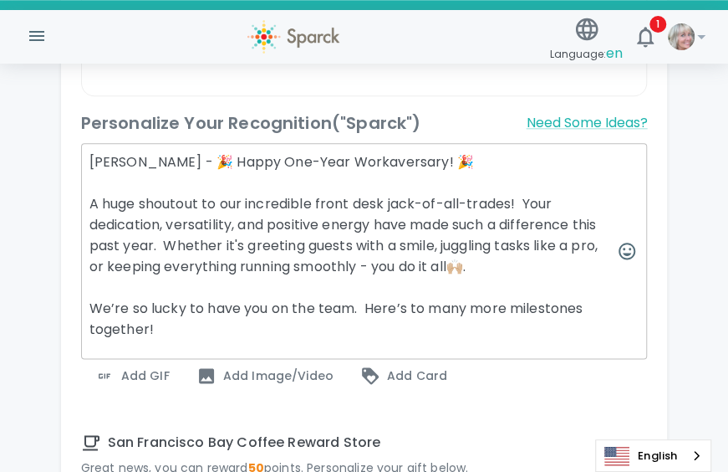
click at [314, 196] on textarea "[PERSON_NAME] - 🎉 Happy One-Year Workaversary! 🎉 A huge shoutout to our incredi…" at bounding box center [364, 251] width 567 height 216
click at [385, 201] on textarea "[PERSON_NAME] - 🎉 Happy One-Year Workaversary! 🎉 A huge shoutout to our incredi…" at bounding box center [364, 251] width 567 height 216
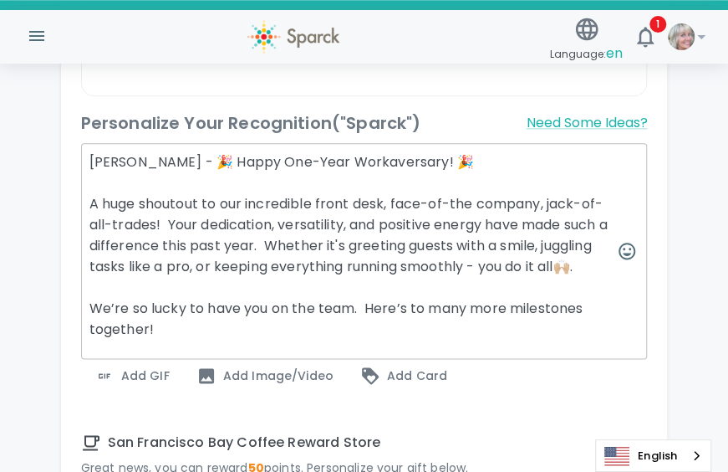
click at [206, 313] on textarea "[PERSON_NAME] - 🎉 Happy One-Year Workaversary! 🎉 A huge shoutout to our incredi…" at bounding box center [364, 251] width 567 height 216
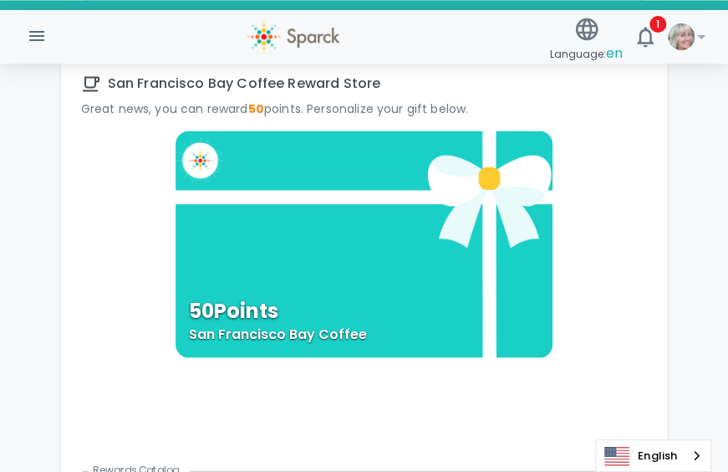
scroll to position [970, 0]
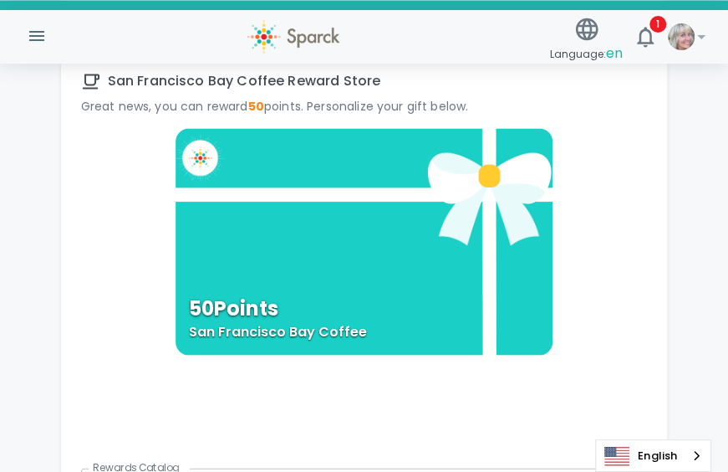
type textarea "[PERSON_NAME] - 🎉 Happy One-Year Workaversary! 🎉 A huge shoutout to our incredi…"
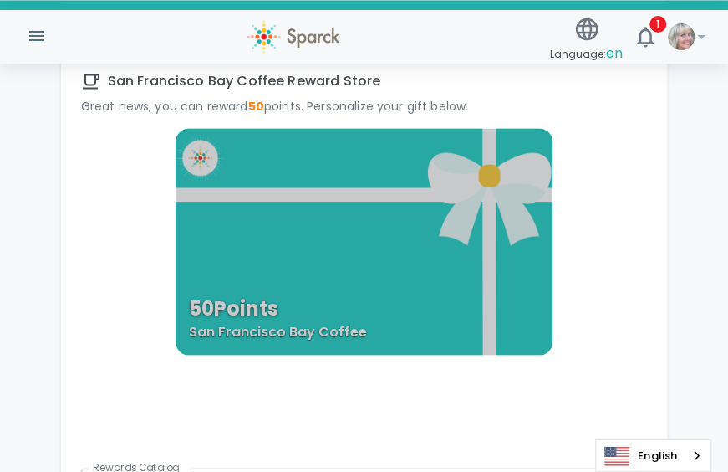
click at [279, 267] on div "50 Points San Francisco Bay Coffee" at bounding box center [365, 241] width 378 height 227
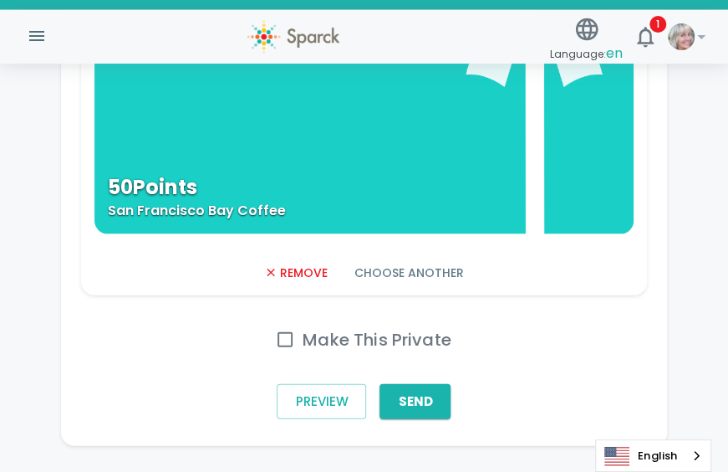
scroll to position [1136, 0]
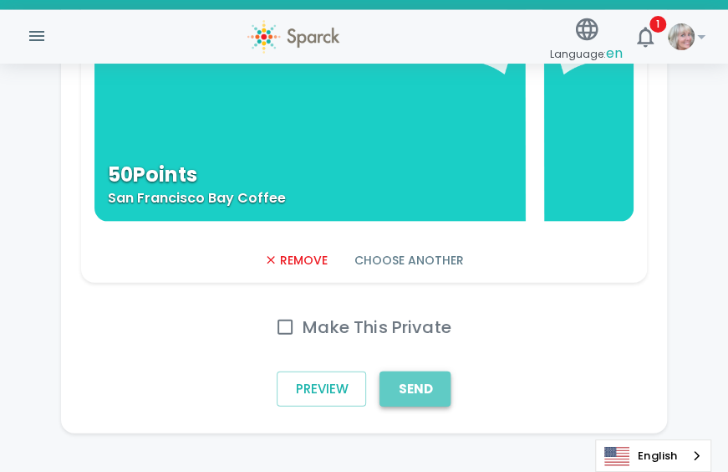
click at [416, 387] on button "Send" at bounding box center [415, 388] width 71 height 35
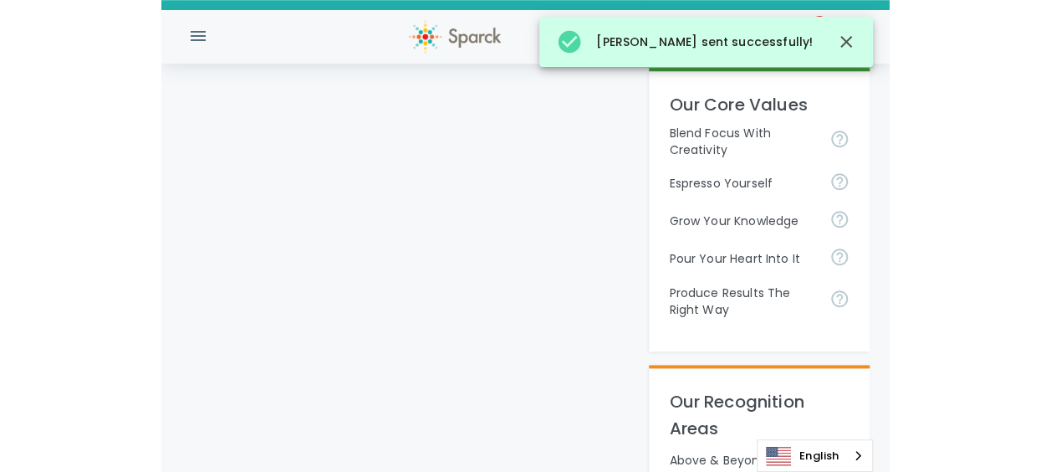
scroll to position [1136, 0]
